Goal: Information Seeking & Learning: Learn about a topic

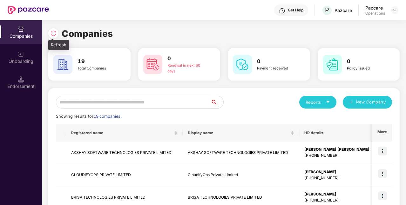
click at [50, 35] on div at bounding box center [53, 33] width 10 height 10
click at [53, 37] on div at bounding box center [53, 33] width 10 height 10
click at [129, 97] on input "text" at bounding box center [133, 102] width 155 height 13
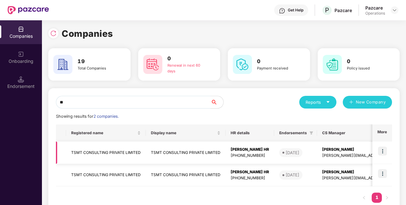
scroll to position [17, 0]
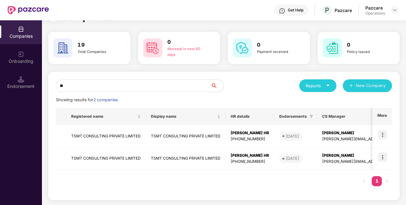
click at [158, 91] on input "**" at bounding box center [133, 85] width 155 height 13
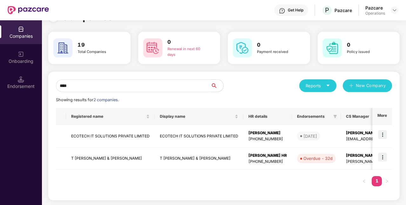
scroll to position [0, 0]
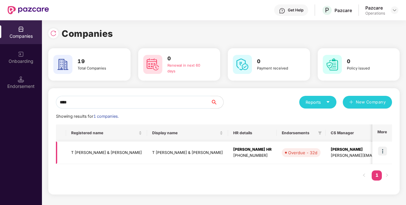
type input "****"
click at [174, 152] on td "T [PERSON_NAME] & [PERSON_NAME]" at bounding box center [187, 153] width 81 height 23
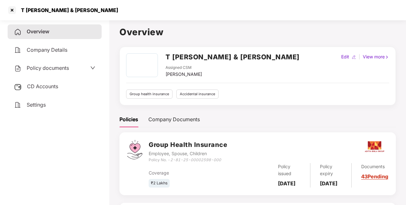
click at [64, 65] on span "Policy documents" at bounding box center [48, 68] width 42 height 6
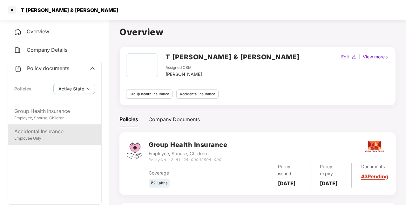
click at [58, 132] on div "Accidental Insurance" at bounding box center [54, 132] width 81 height 8
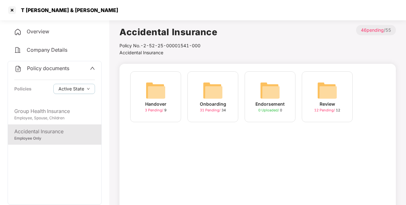
click at [212, 94] on img at bounding box center [213, 90] width 20 height 20
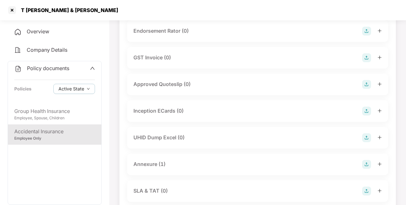
scroll to position [212, 0]
click at [164, 166] on div "Annexure (1)" at bounding box center [149, 164] width 32 height 8
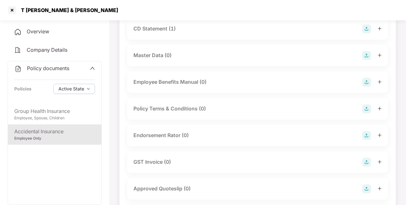
scroll to position [0, 0]
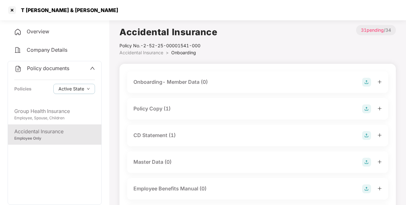
click at [167, 106] on div "Policy Copy (1)" at bounding box center [151, 109] width 37 height 8
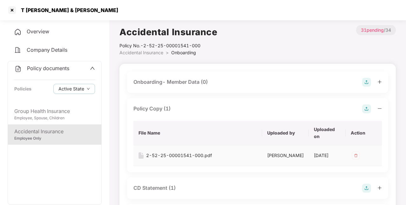
click at [179, 157] on div "2-52-25-00001541-000.pdf" at bounding box center [179, 155] width 66 height 7
click at [60, 35] on div "Overview" at bounding box center [55, 31] width 94 height 15
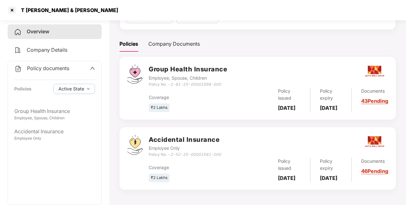
scroll to position [81, 0]
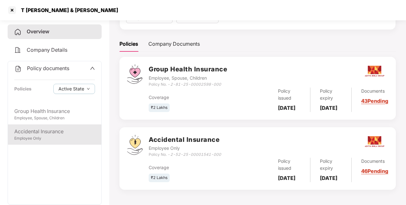
click at [65, 131] on div "Accidental Insurance" at bounding box center [54, 132] width 81 height 8
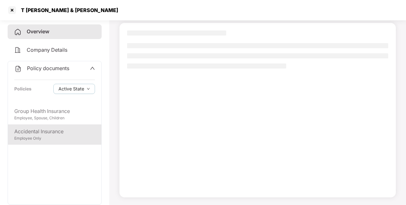
scroll to position [41, 0]
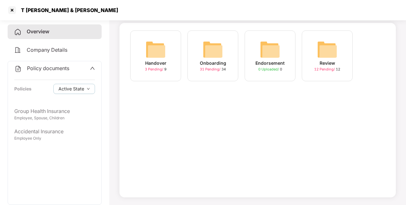
click at [213, 65] on div "Onboarding" at bounding box center [213, 63] width 26 height 7
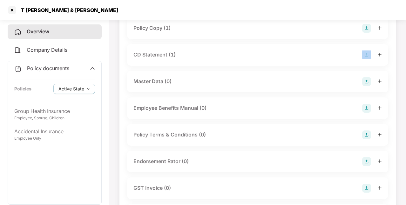
click at [213, 65] on div "CD Statement (1)" at bounding box center [257, 55] width 261 height 22
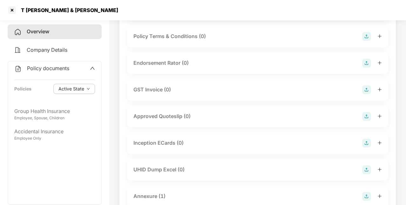
scroll to position [202, 0]
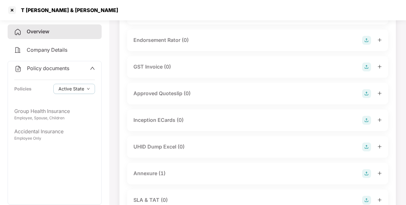
click at [166, 176] on div "Annexure (1)" at bounding box center [149, 174] width 32 height 8
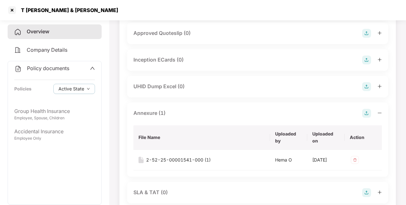
scroll to position [263, 0]
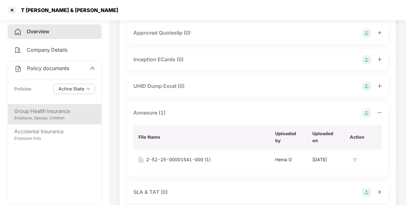
click at [46, 120] on div "Employee, Spouse, Children" at bounding box center [54, 118] width 81 height 6
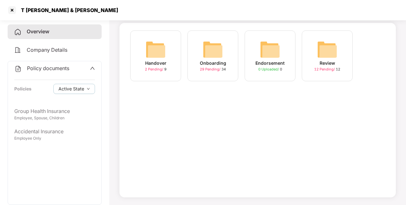
click at [213, 67] on div "29 Pending / 34" at bounding box center [213, 69] width 26 height 5
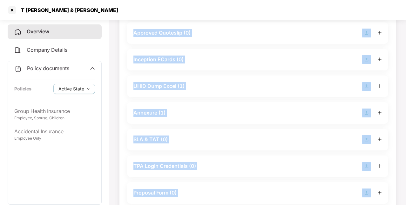
click at [213, 67] on div "Inception ECards (0)" at bounding box center [257, 60] width 261 height 22
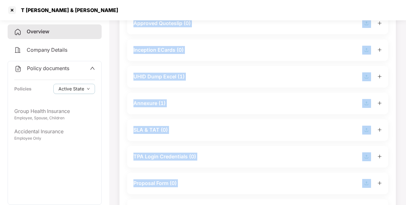
scroll to position [273, 0]
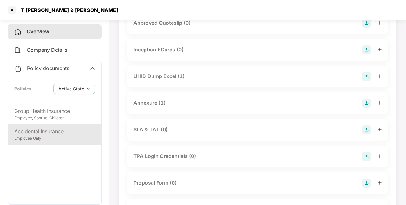
click at [43, 136] on div "Employee Only" at bounding box center [54, 139] width 81 height 6
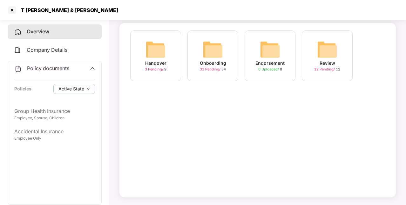
click at [225, 69] on div "31 Pending / 34" at bounding box center [213, 69] width 26 height 5
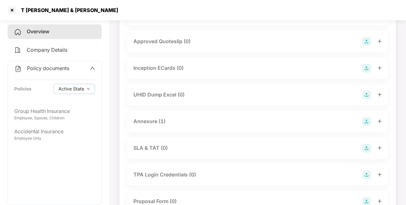
scroll to position [256, 0]
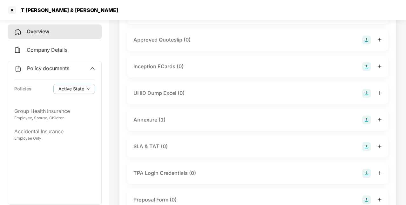
click at [162, 119] on div "Annexure (1)" at bounding box center [149, 120] width 32 height 8
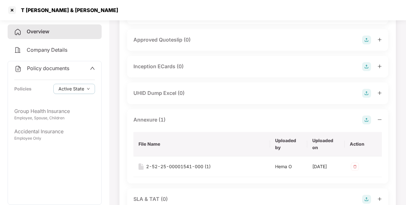
scroll to position [295, 0]
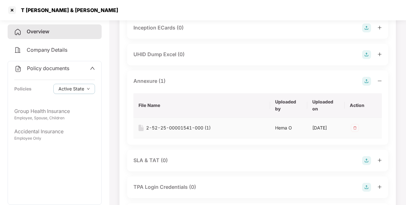
click at [187, 129] on div "2-52-25-00001541-000 (1)" at bounding box center [178, 128] width 65 height 7
